Goal: Task Accomplishment & Management: Manage account settings

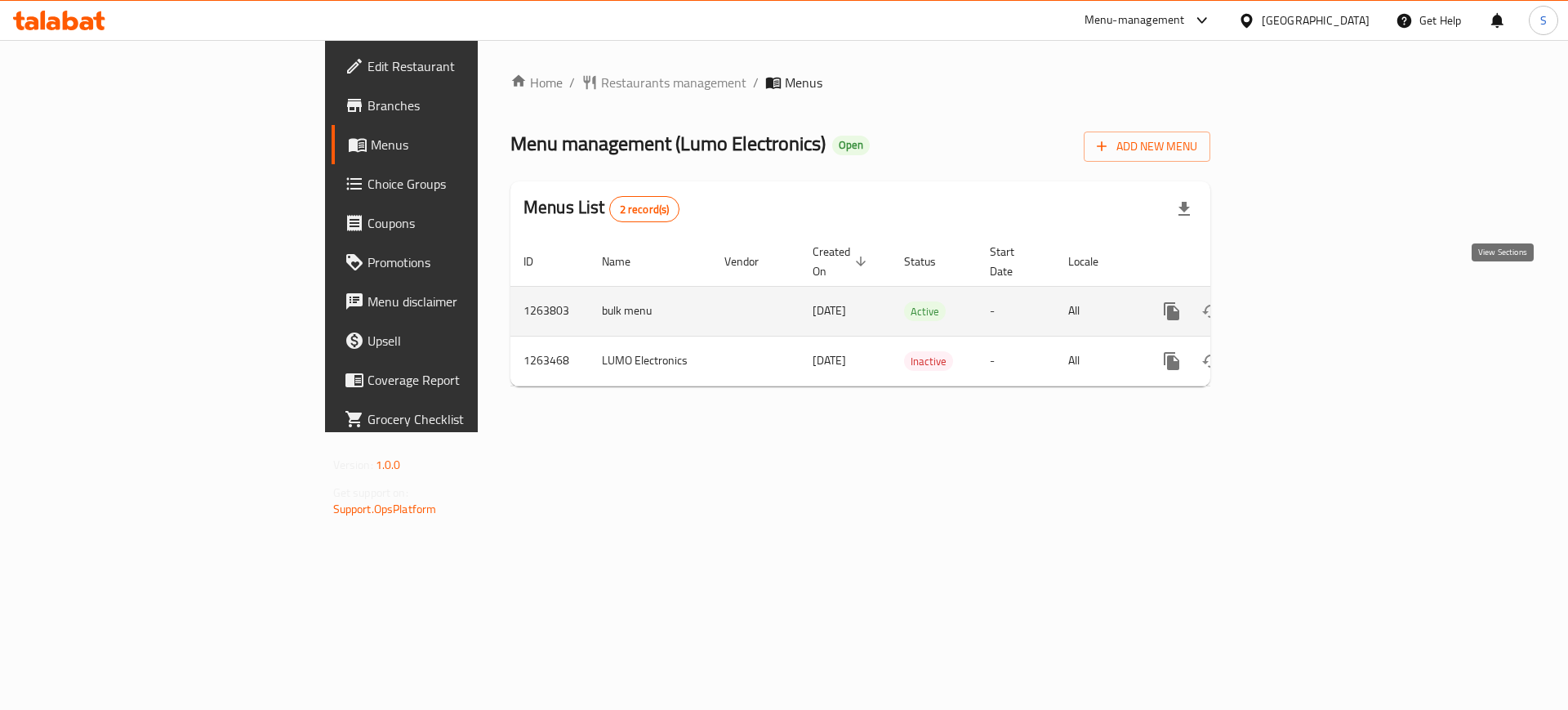
click at [1300, 302] on icon "enhanced table" at bounding box center [1290, 312] width 20 height 20
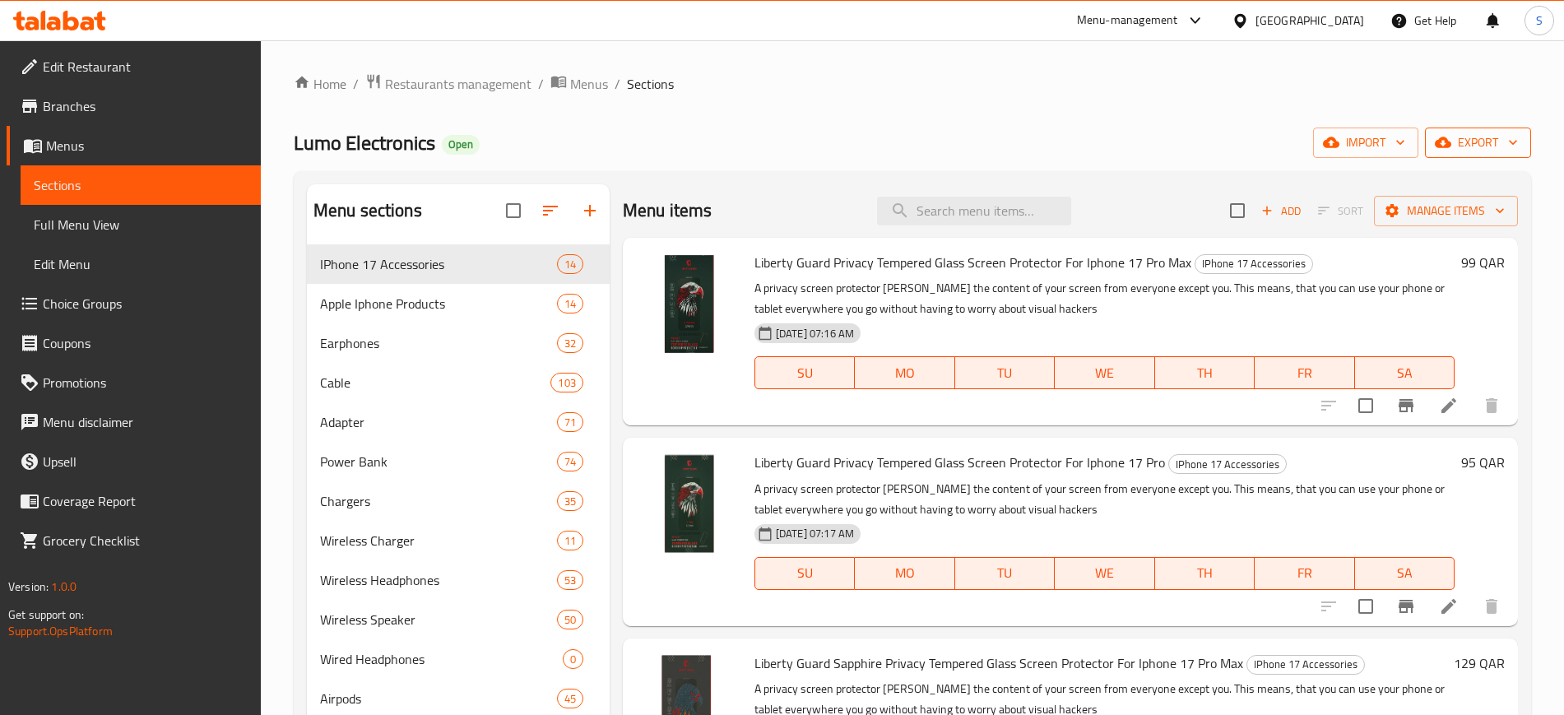
click at [1504, 150] on icon "button" at bounding box center [1512, 142] width 16 height 16
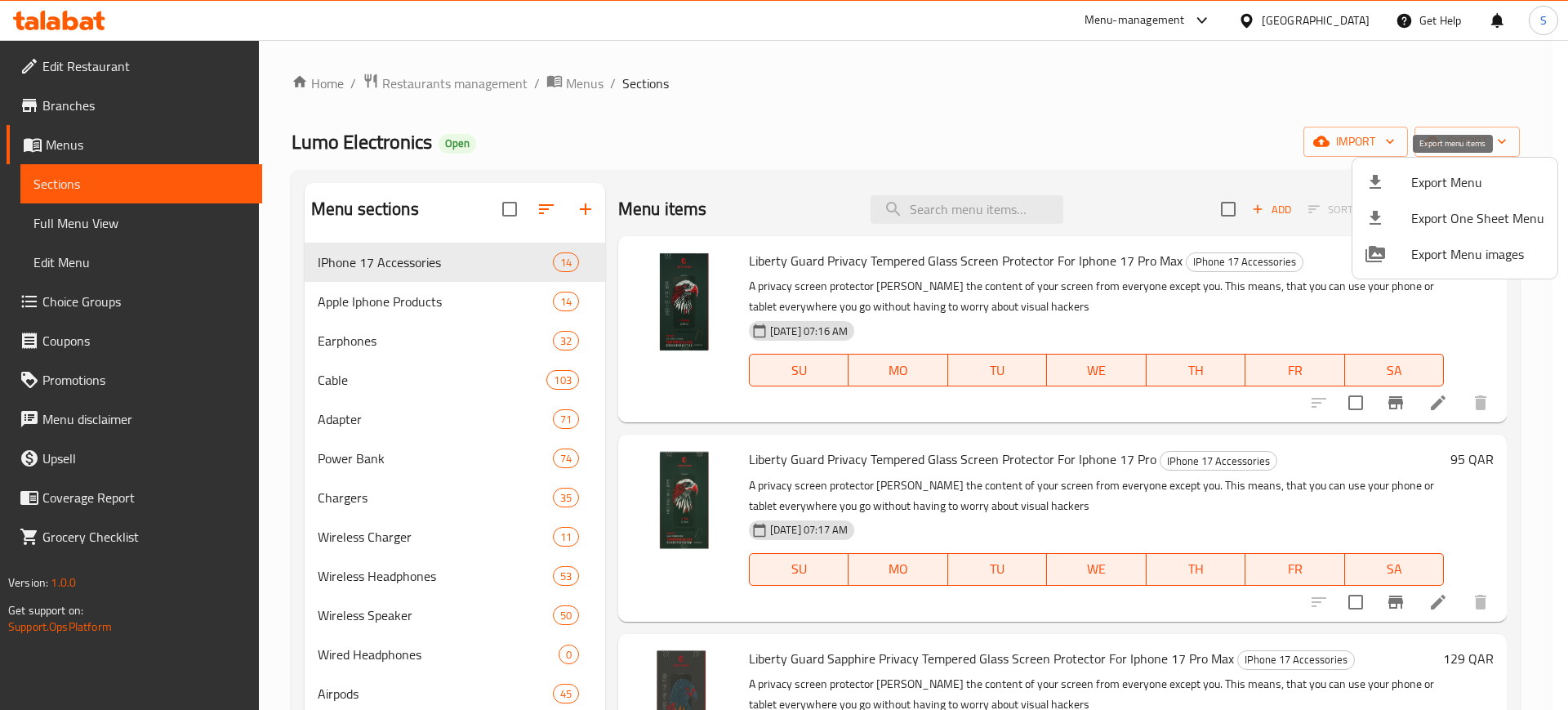
click at [1436, 182] on span "Export Menu" at bounding box center [1478, 183] width 133 height 20
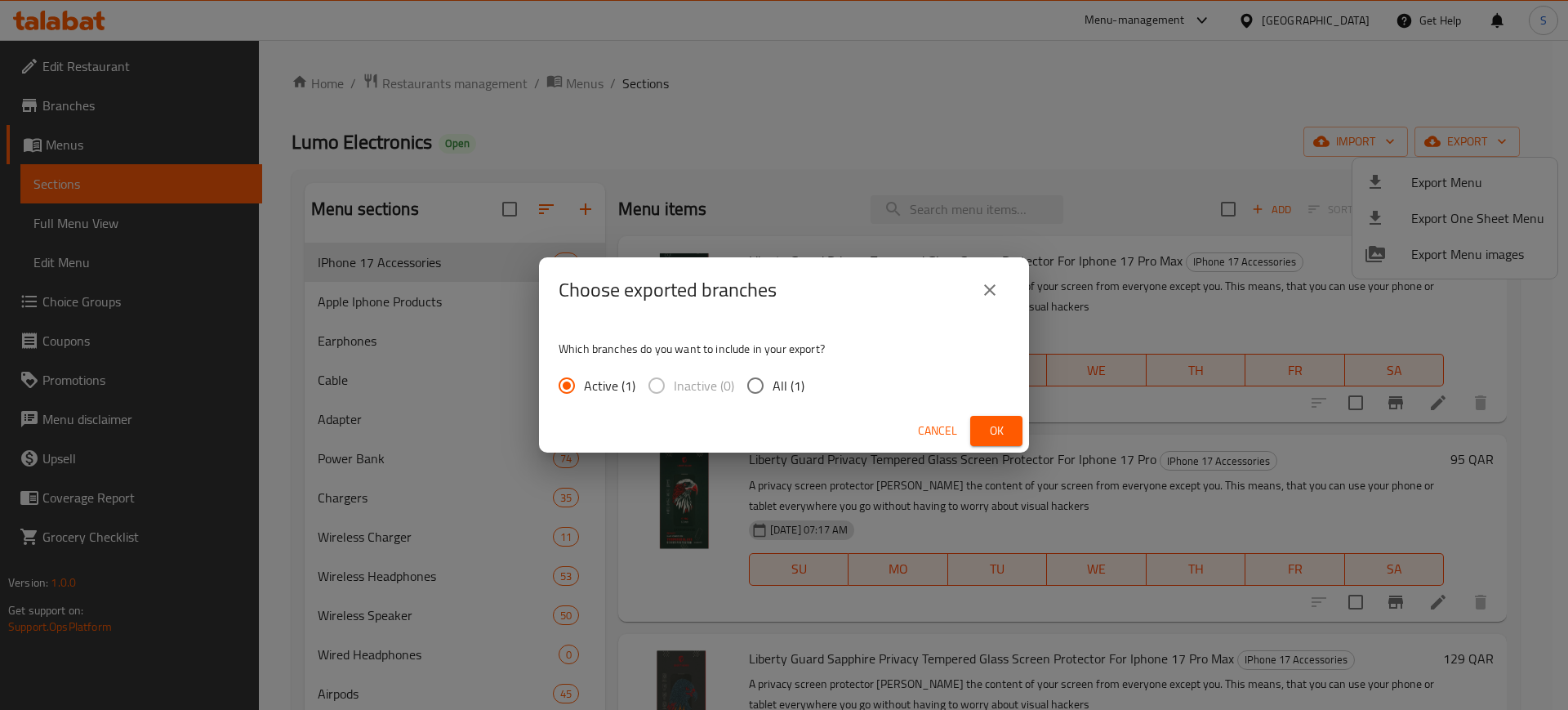
click at [996, 424] on span "Ok" at bounding box center [996, 431] width 26 height 21
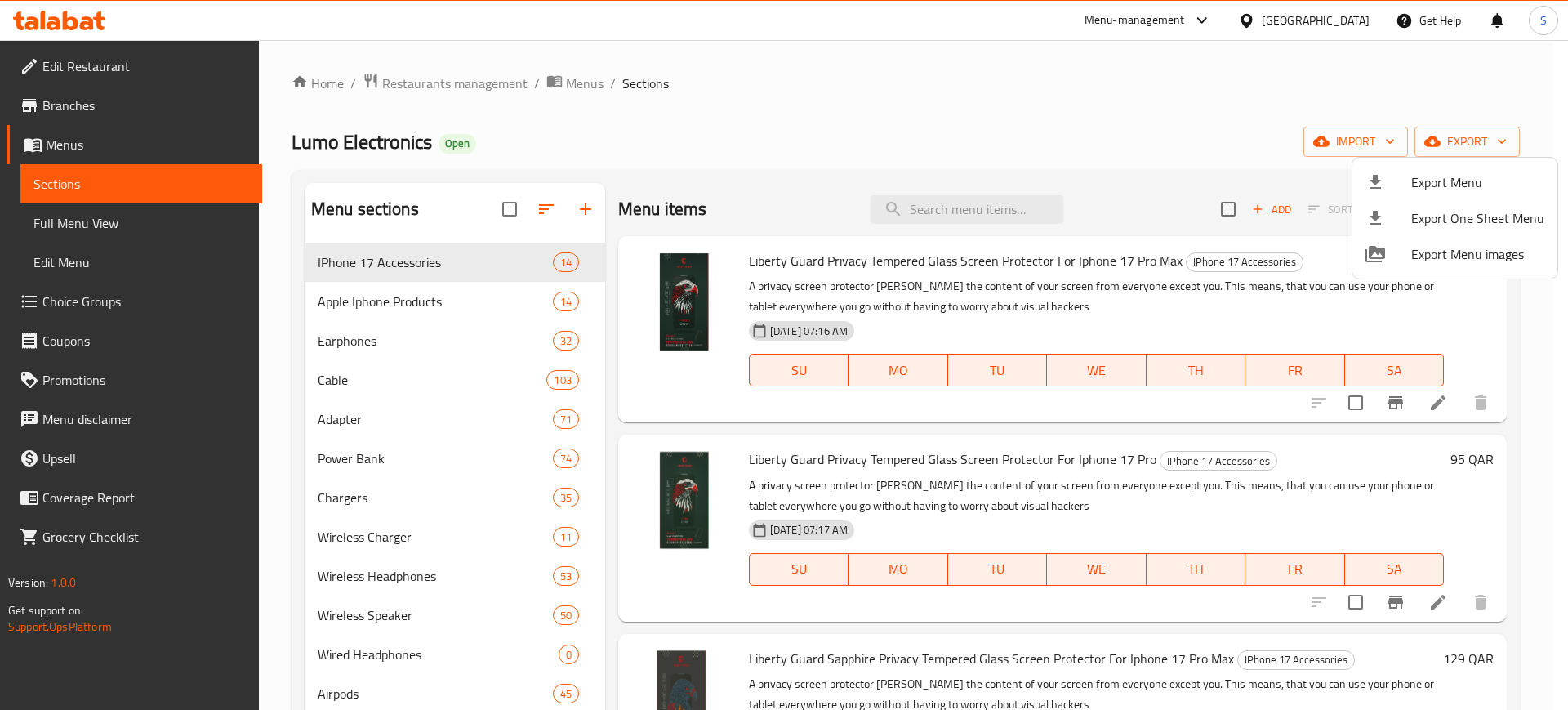
click at [1068, 101] on div at bounding box center [784, 355] width 1568 height 710
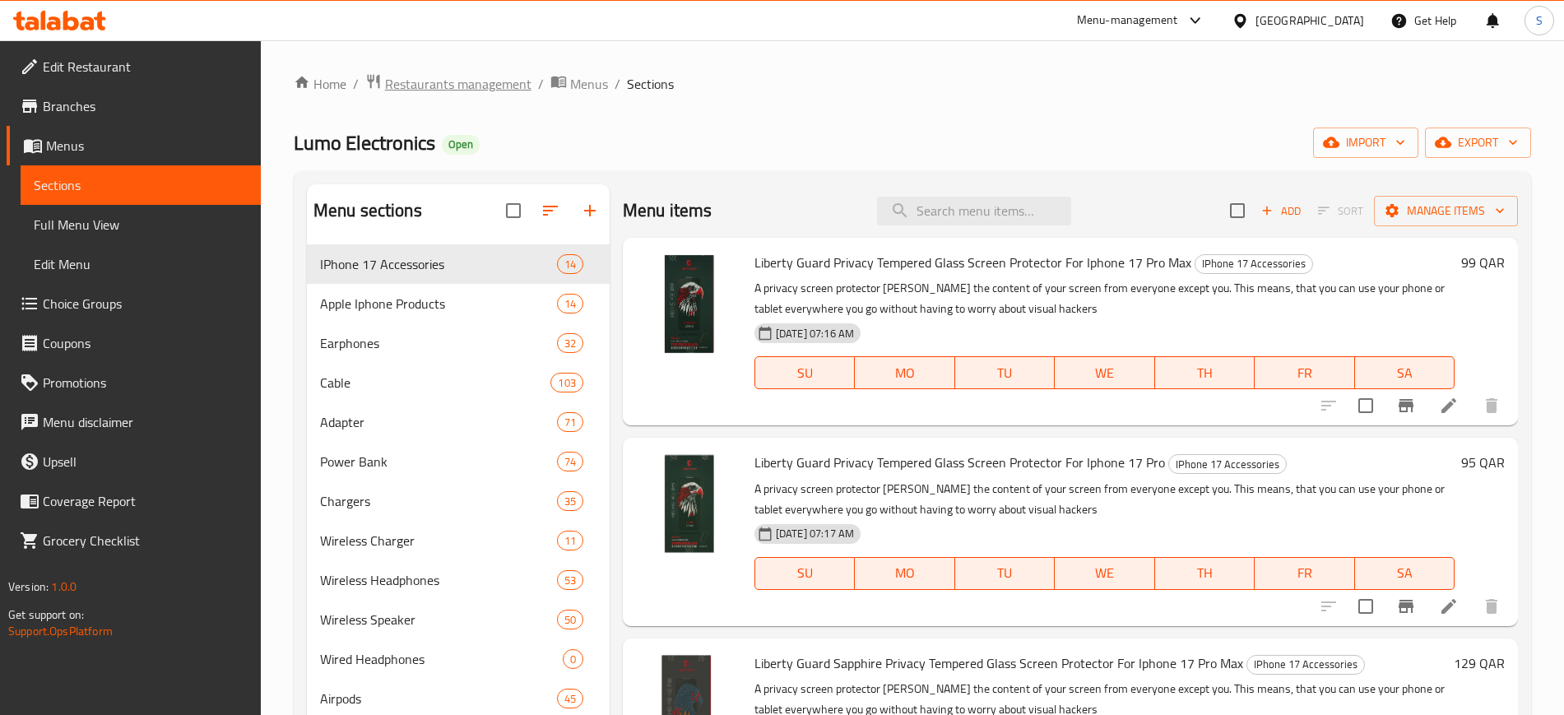
click at [500, 83] on span "Restaurants management" at bounding box center [458, 84] width 146 height 20
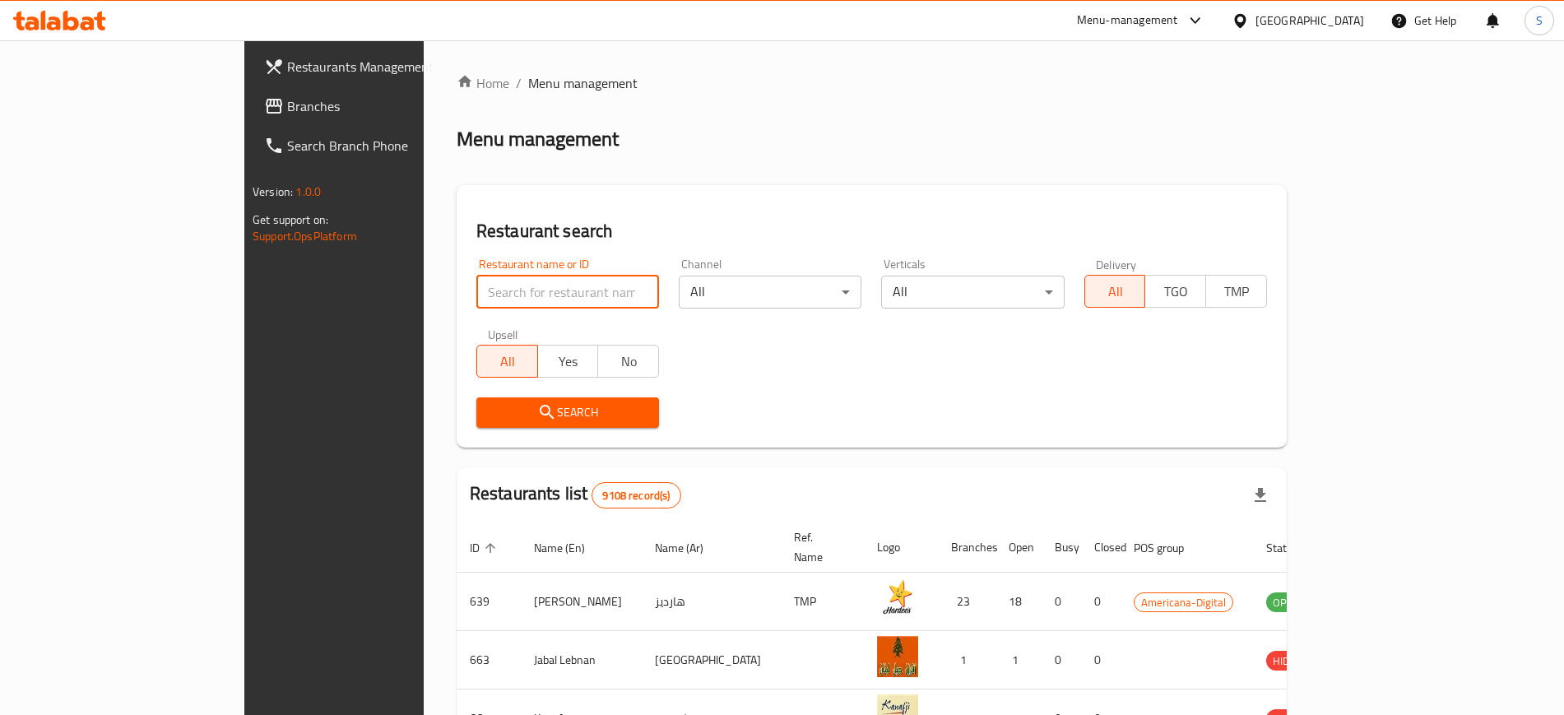
click at [476, 290] on input "search" at bounding box center [567, 292] width 183 height 33
type input "lumo"
click at [489, 405] on span "Search" at bounding box center [567, 412] width 156 height 21
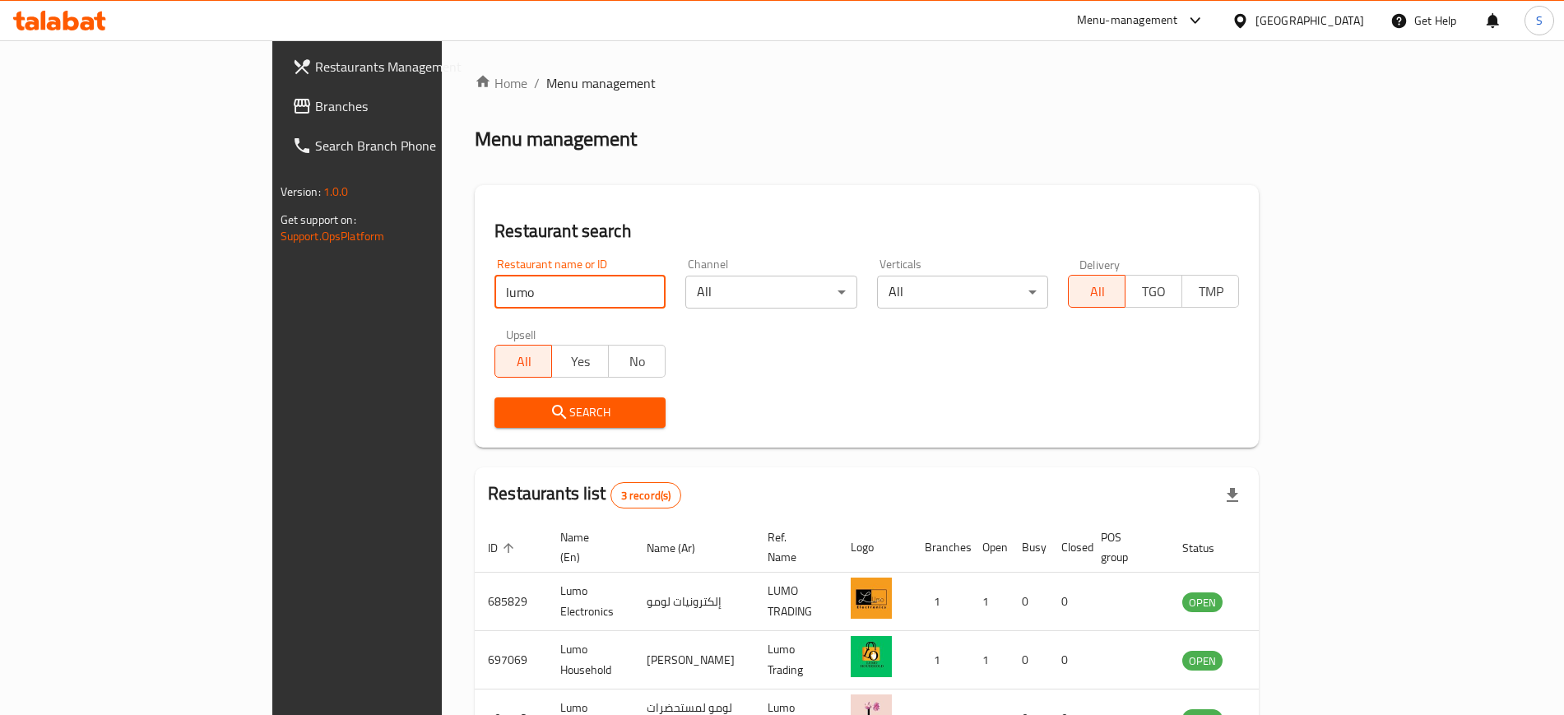
click at [494, 300] on input "lumo" at bounding box center [579, 292] width 171 height 33
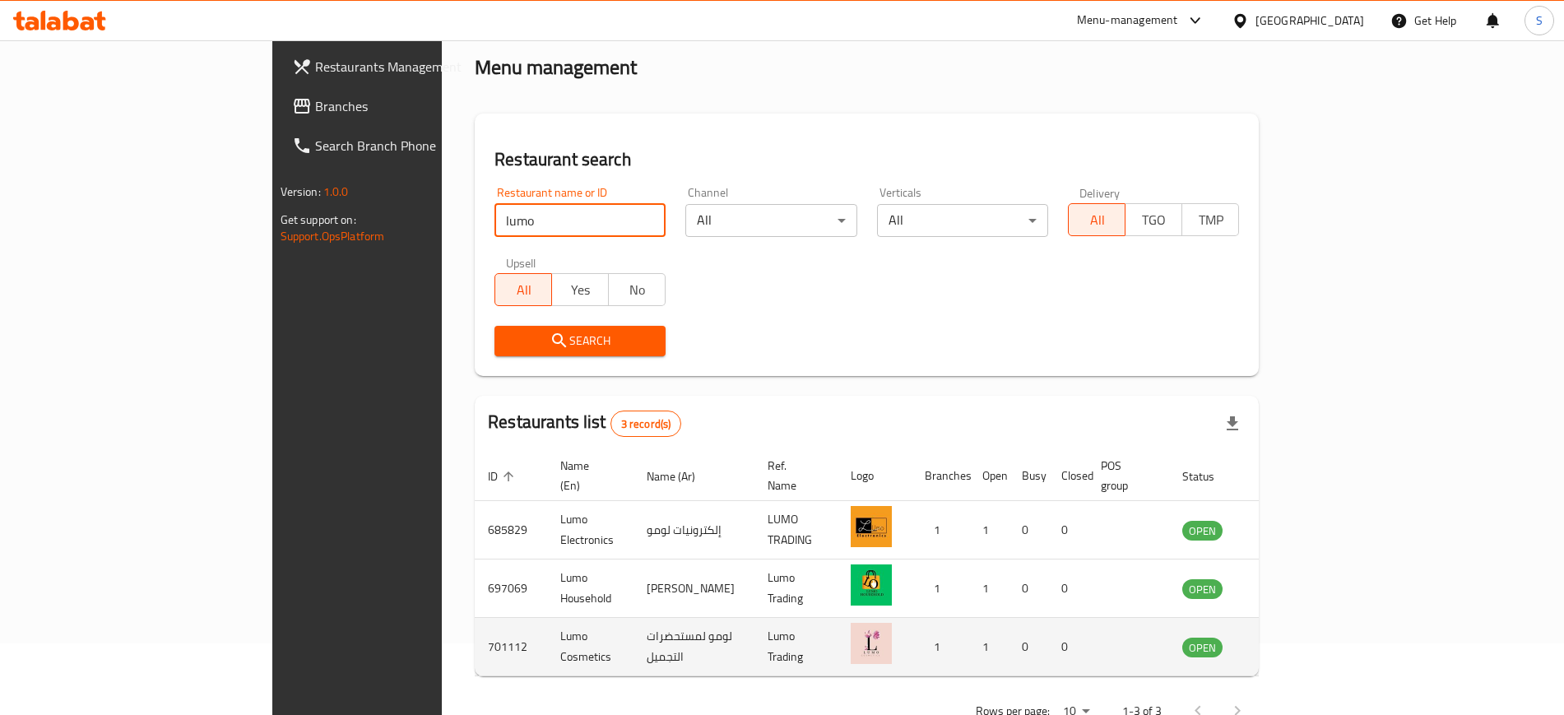
scroll to position [103, 0]
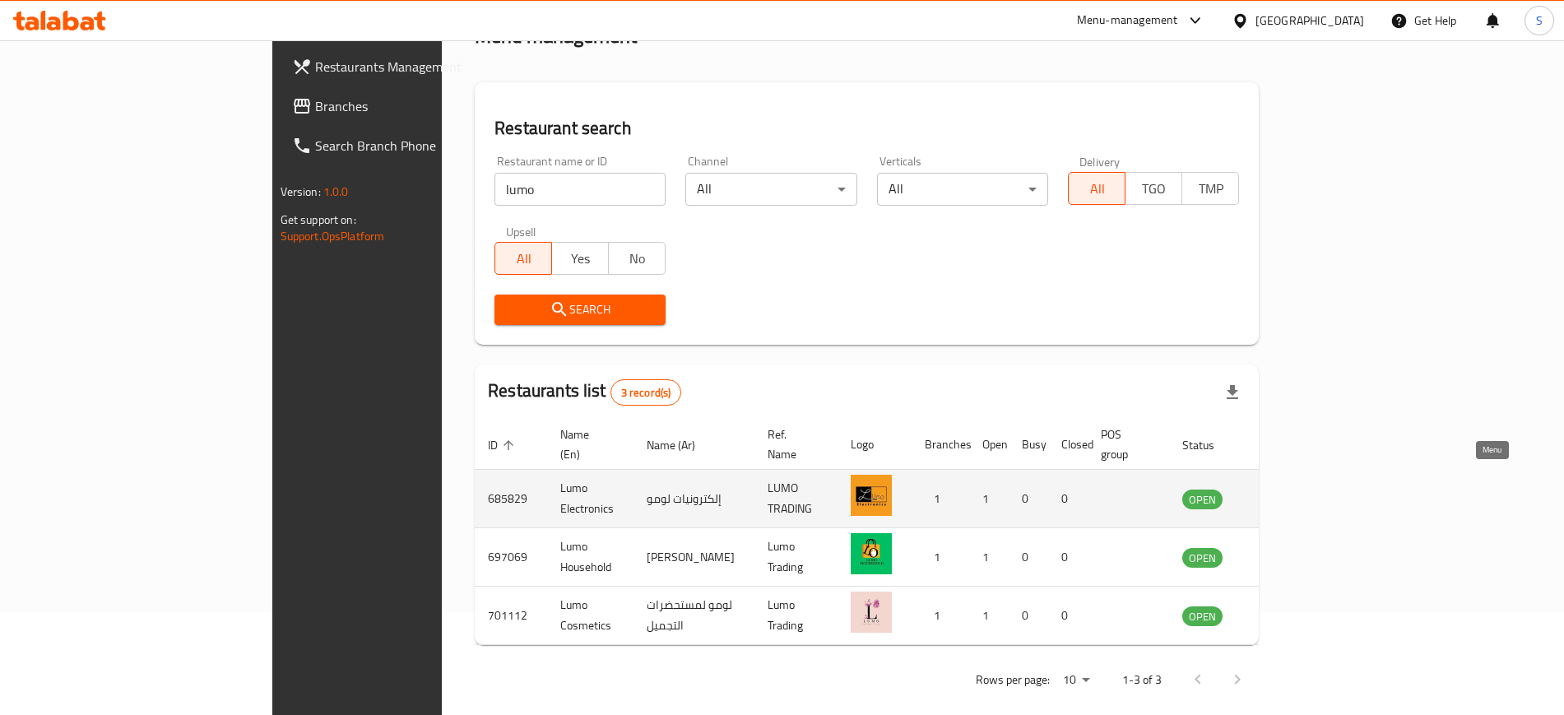
click at [1299, 489] on link "enhanced table" at bounding box center [1283, 499] width 30 height 20
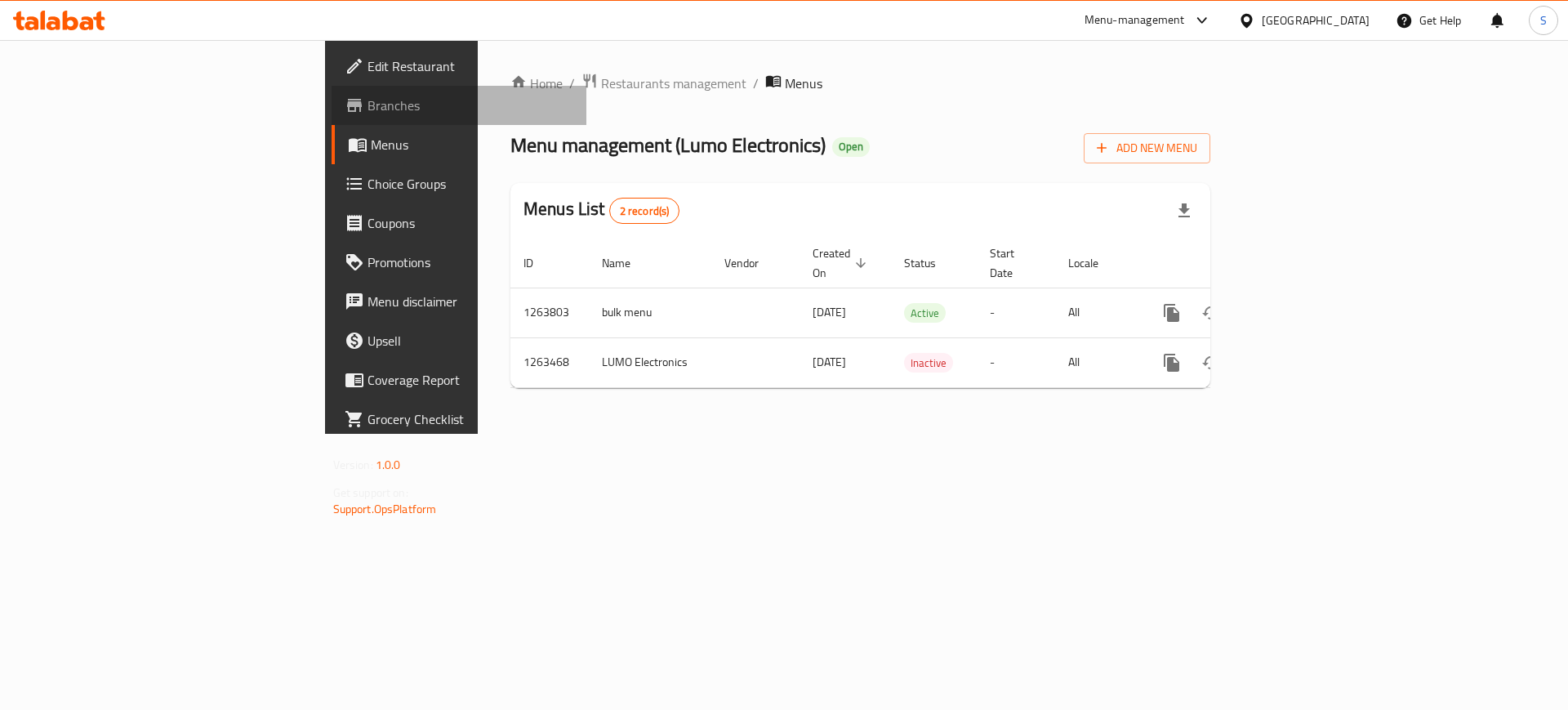
click at [367, 110] on span "Branches" at bounding box center [471, 105] width 207 height 20
